Goal: Transaction & Acquisition: Subscribe to service/newsletter

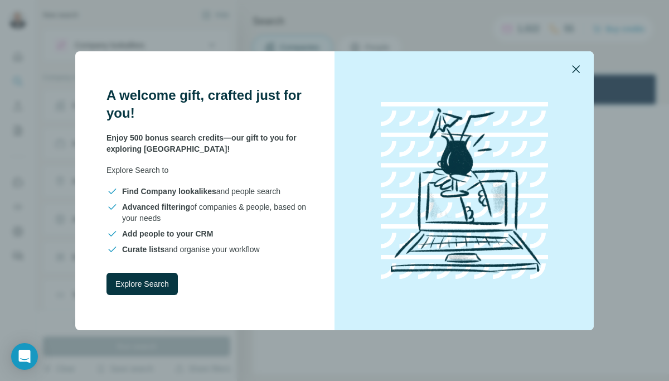
click at [570, 69] on icon "button" at bounding box center [575, 68] width 13 height 13
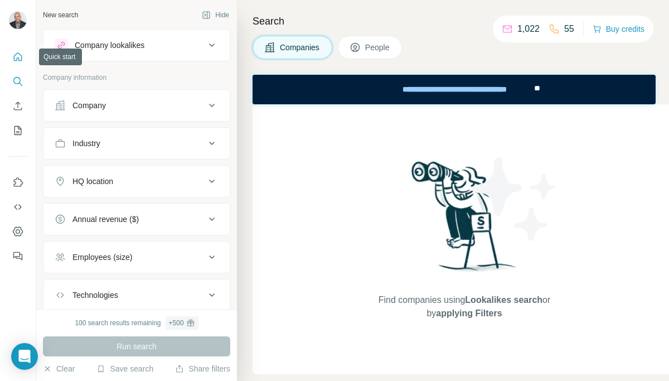
click at [18, 54] on icon "Quick start" at bounding box center [17, 56] width 11 height 11
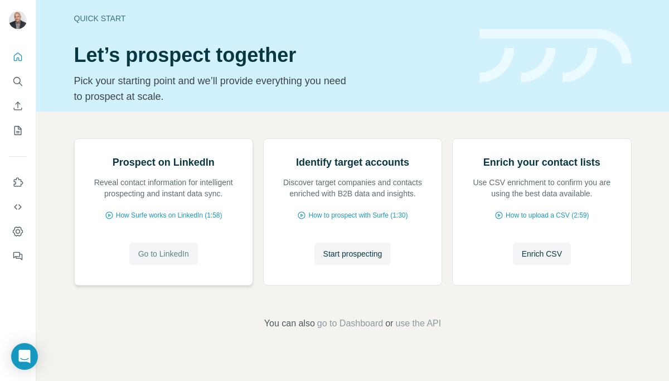
click at [163, 259] on span "Go to LinkedIn" at bounding box center [163, 253] width 51 height 11
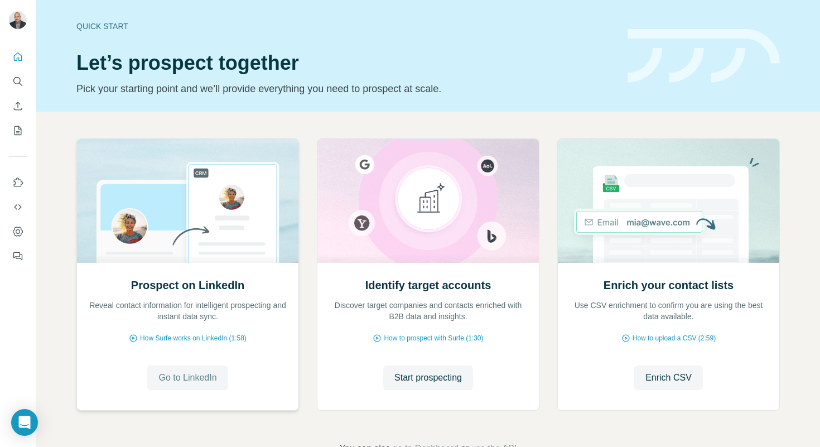
click at [200, 377] on span "Go to LinkedIn" at bounding box center [187, 377] width 58 height 13
